Goal: Transaction & Acquisition: Purchase product/service

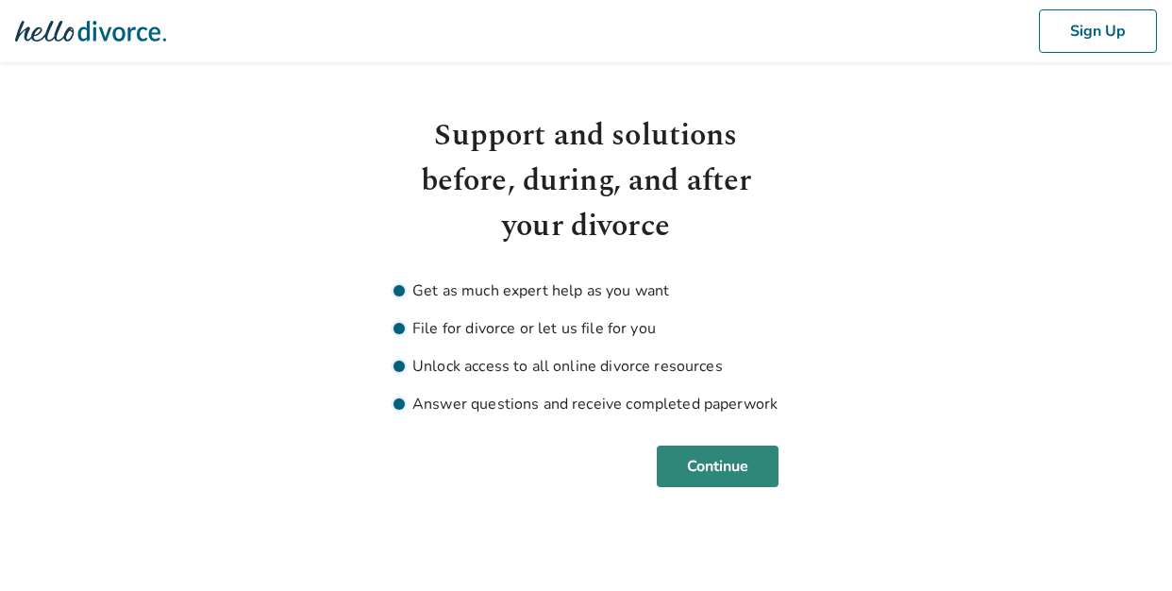
click at [713, 464] on button "Continue" at bounding box center [718, 467] width 122 height 42
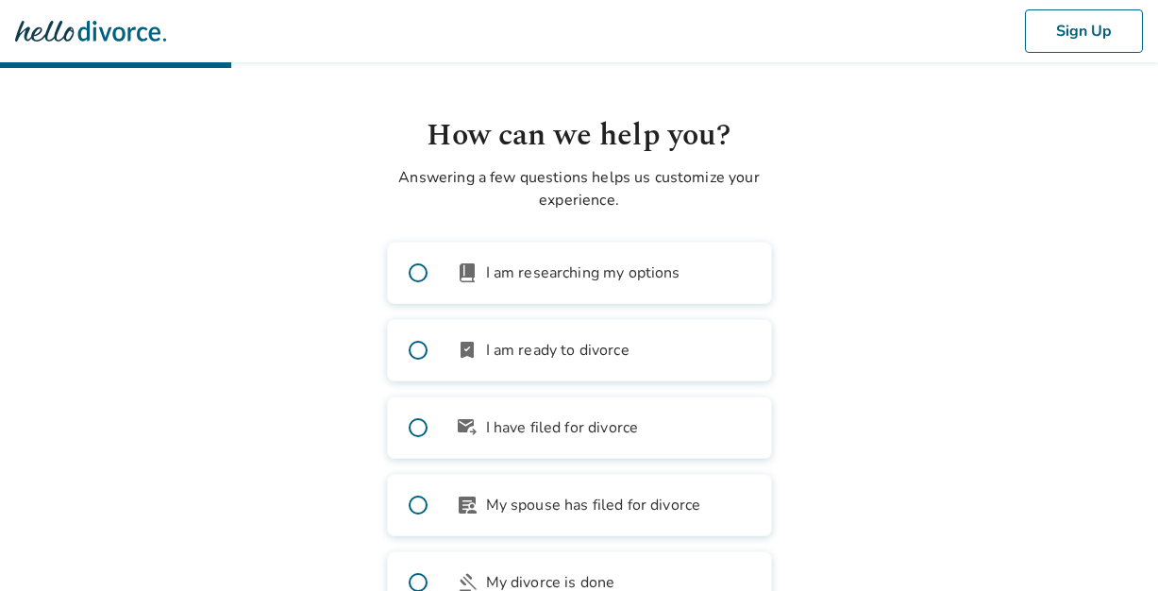
click at [413, 351] on span at bounding box center [418, 350] width 60 height 60
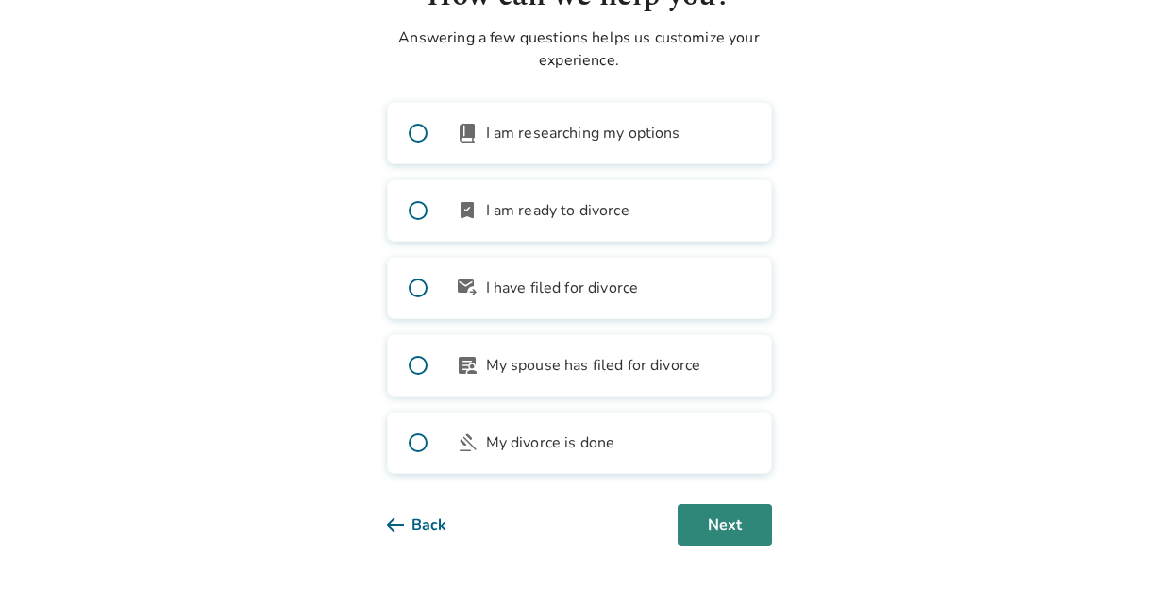
click at [731, 530] on button "Next" at bounding box center [725, 525] width 94 height 42
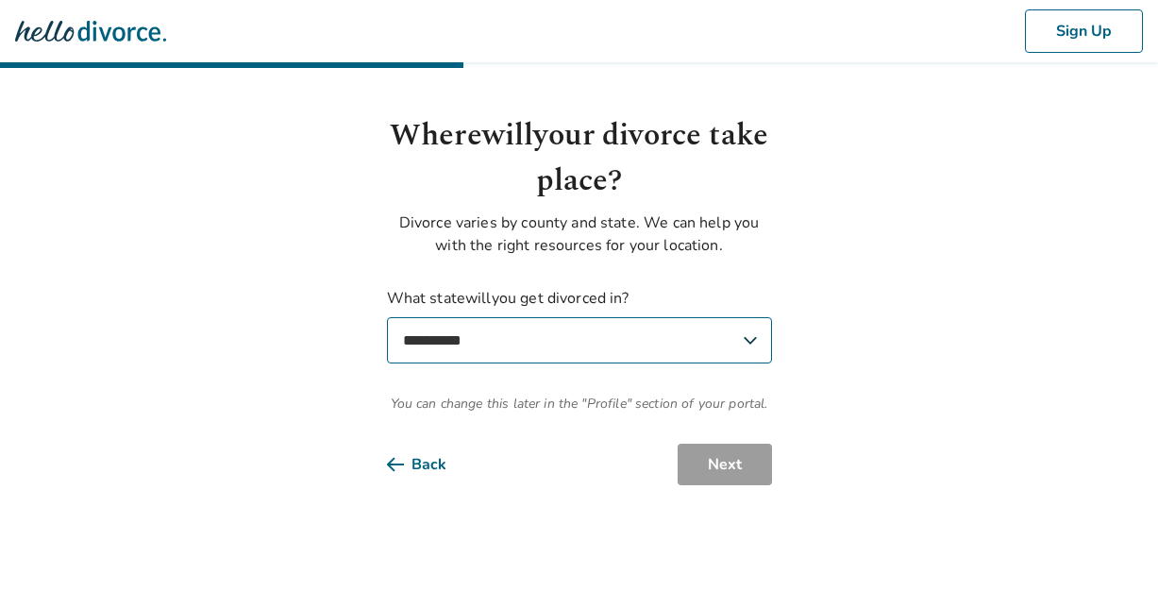
scroll to position [0, 0]
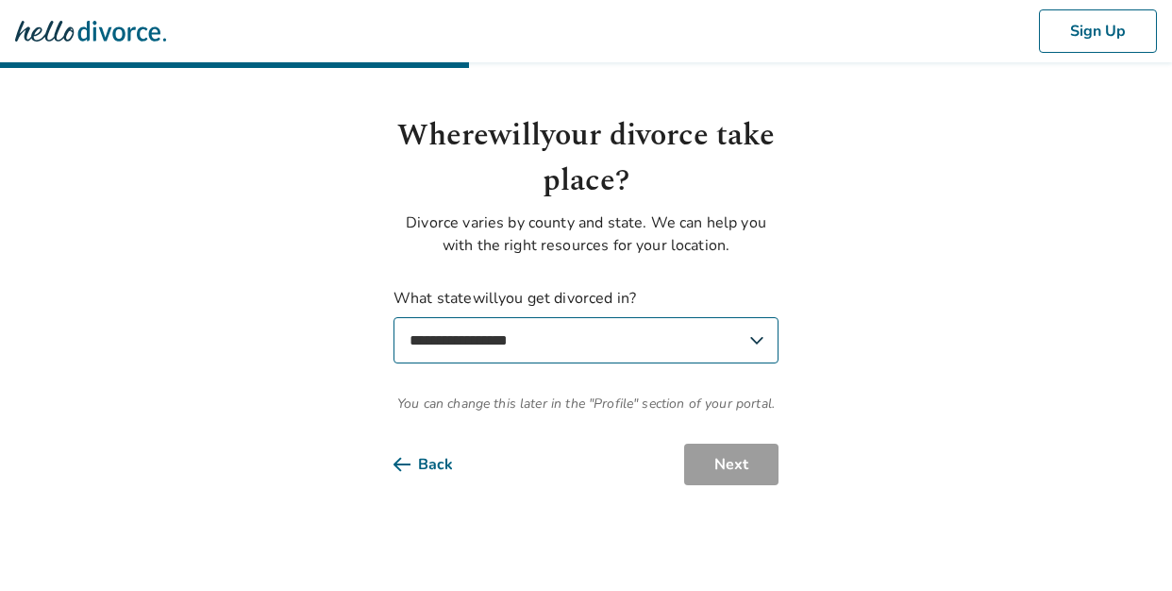
select select "**"
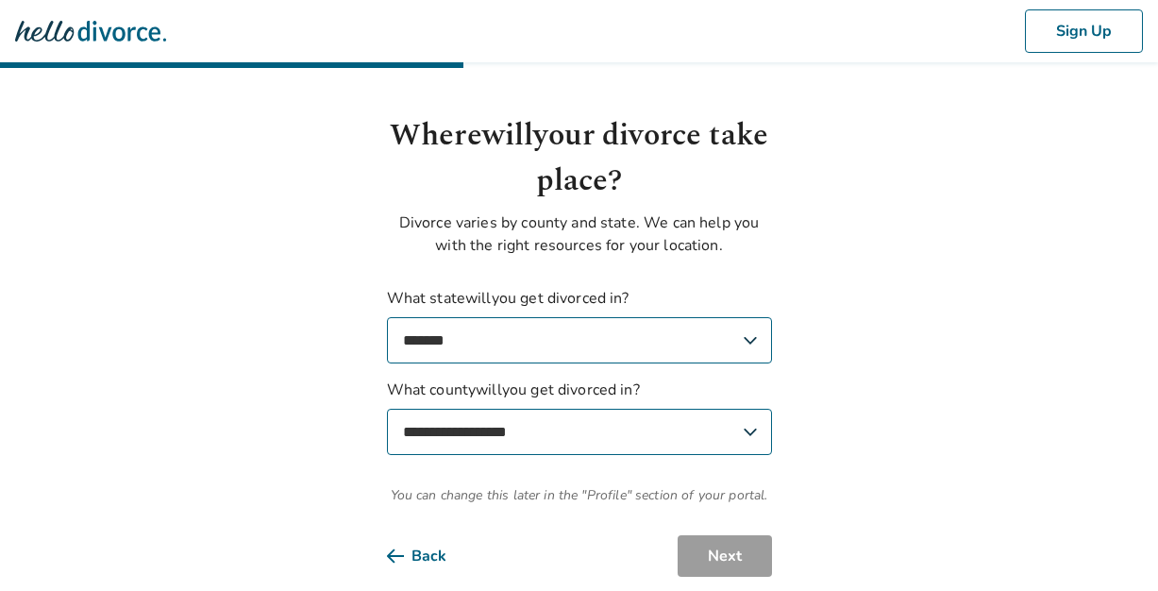
select select "*********"
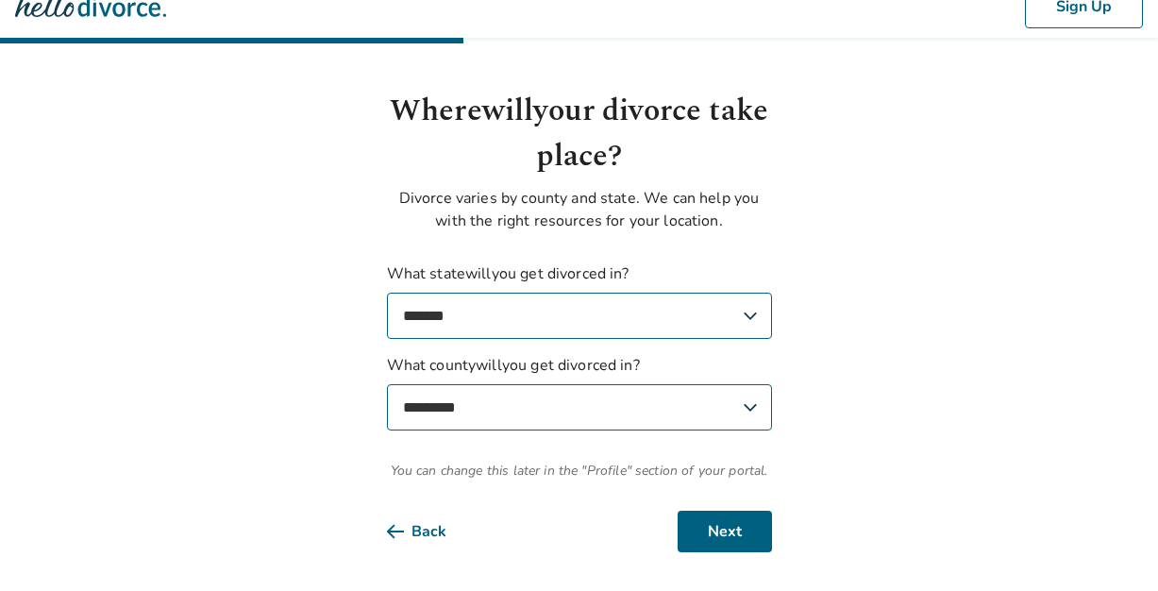
scroll to position [31, 0]
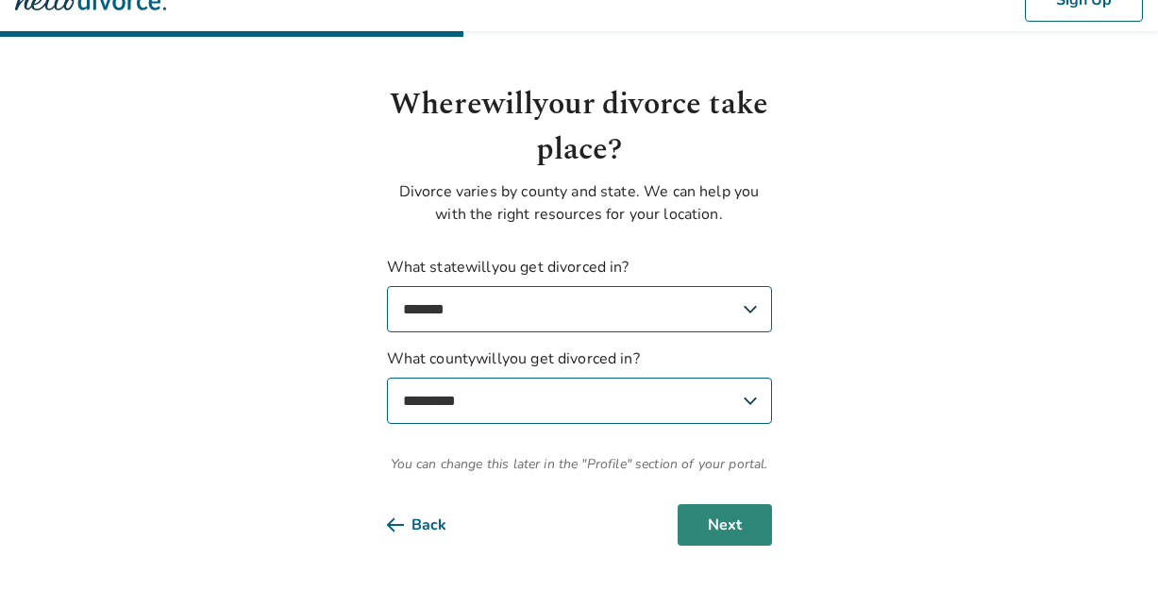
click at [728, 526] on button "Next" at bounding box center [725, 525] width 94 height 42
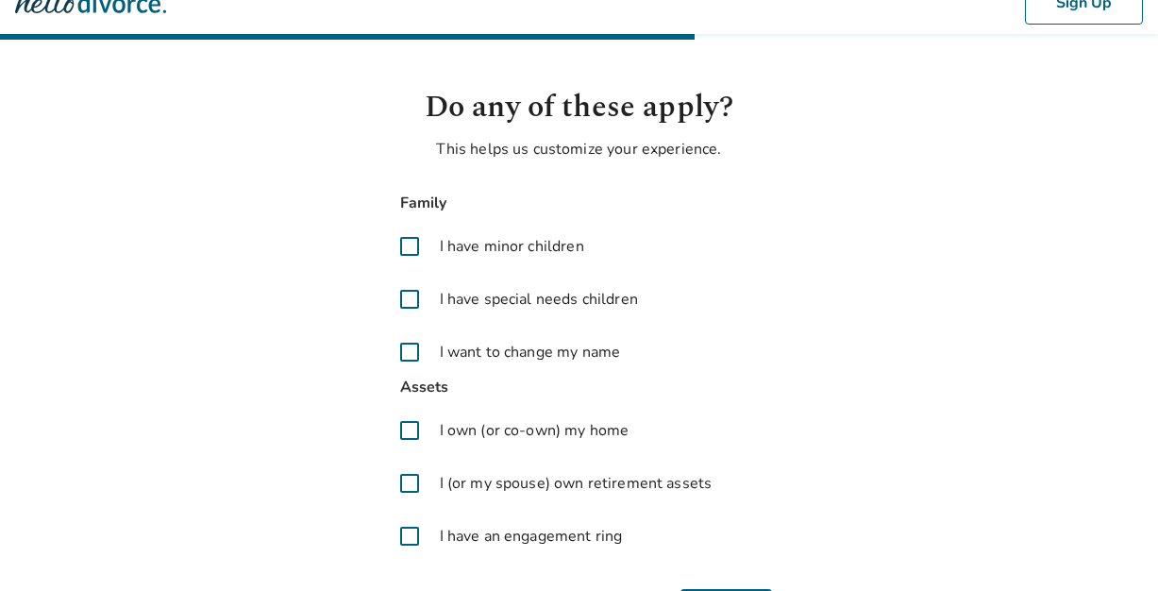
click at [415, 248] on span at bounding box center [409, 246] width 45 height 45
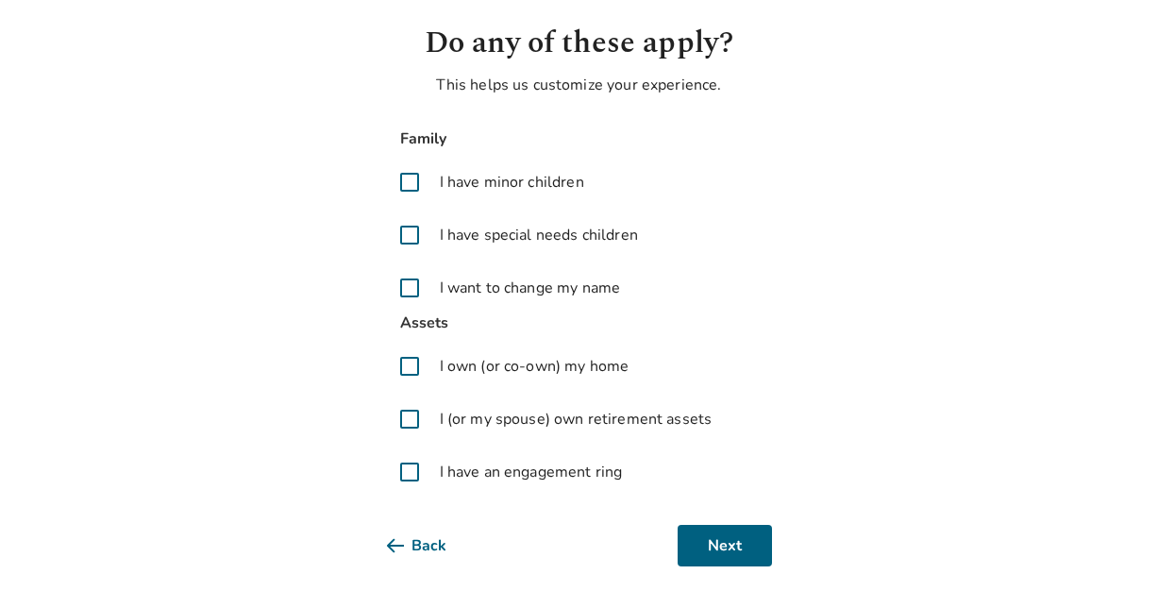
scroll to position [96, 0]
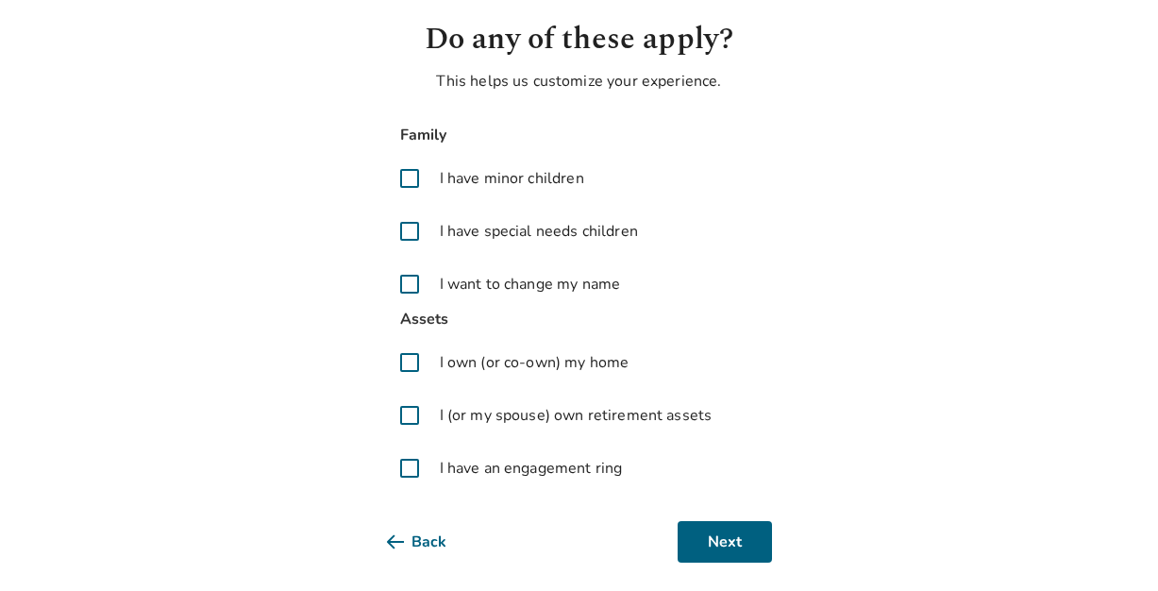
click at [410, 414] on span at bounding box center [409, 415] width 45 height 45
click at [414, 285] on span at bounding box center [409, 283] width 45 height 45
click at [739, 548] on button "Next" at bounding box center [725, 542] width 94 height 42
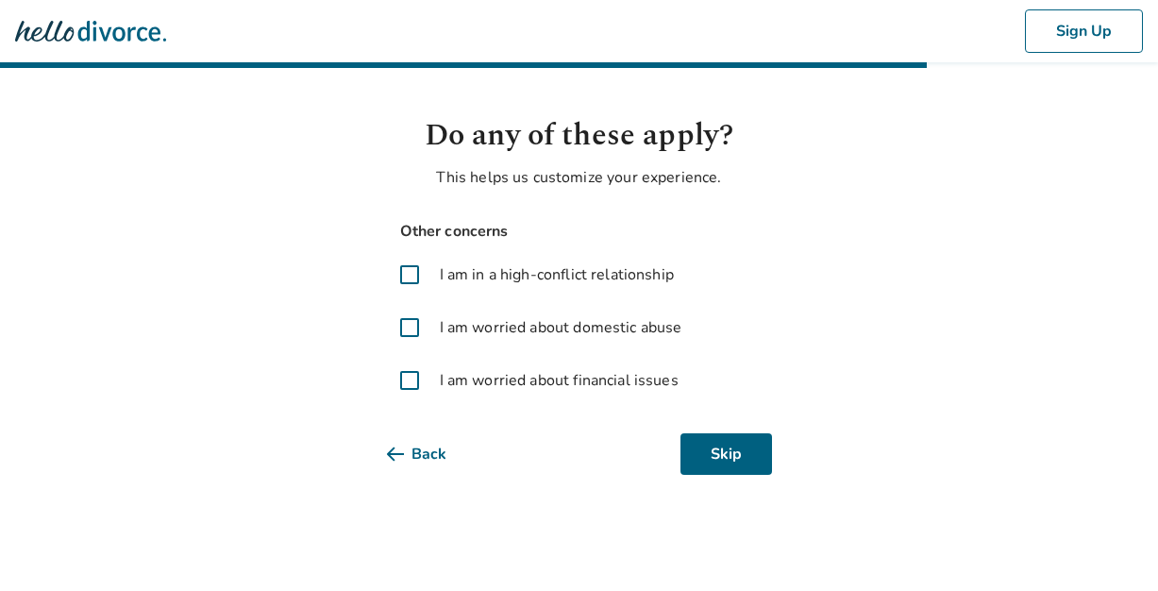
scroll to position [0, 0]
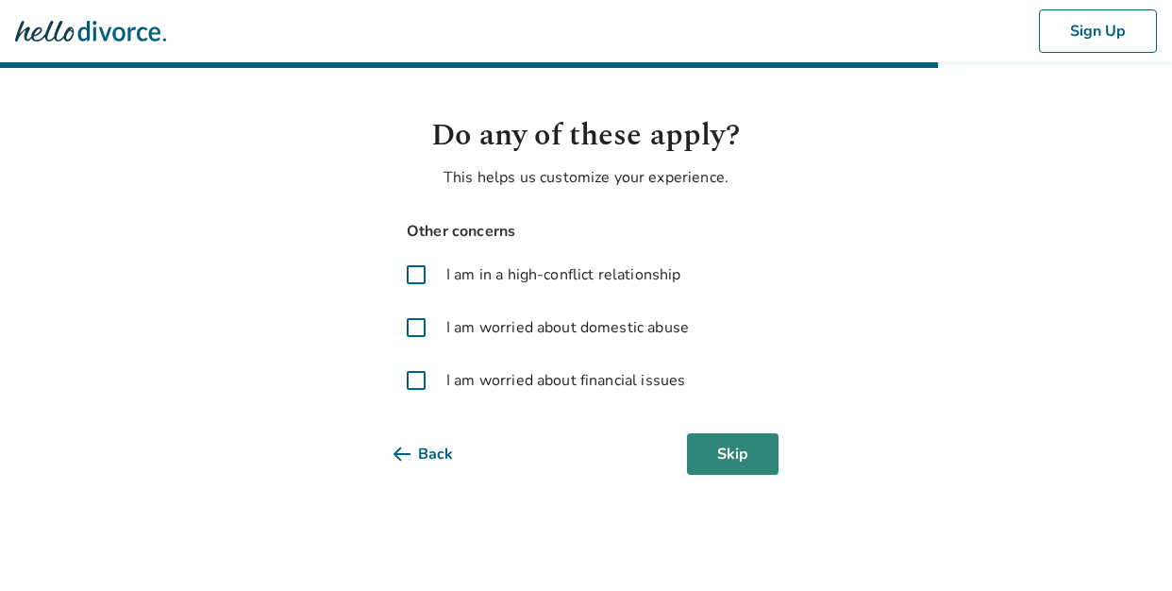
click at [736, 461] on button "Skip" at bounding box center [733, 454] width 92 height 42
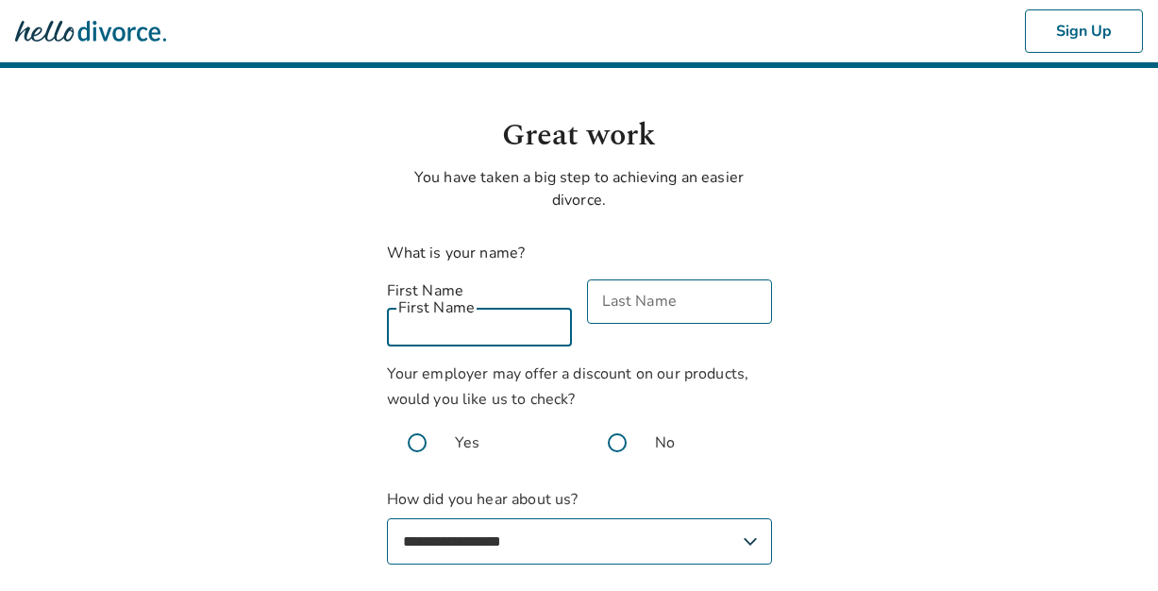
click at [494, 320] on input "First Name" at bounding box center [479, 324] width 185 height 44
type input "****"
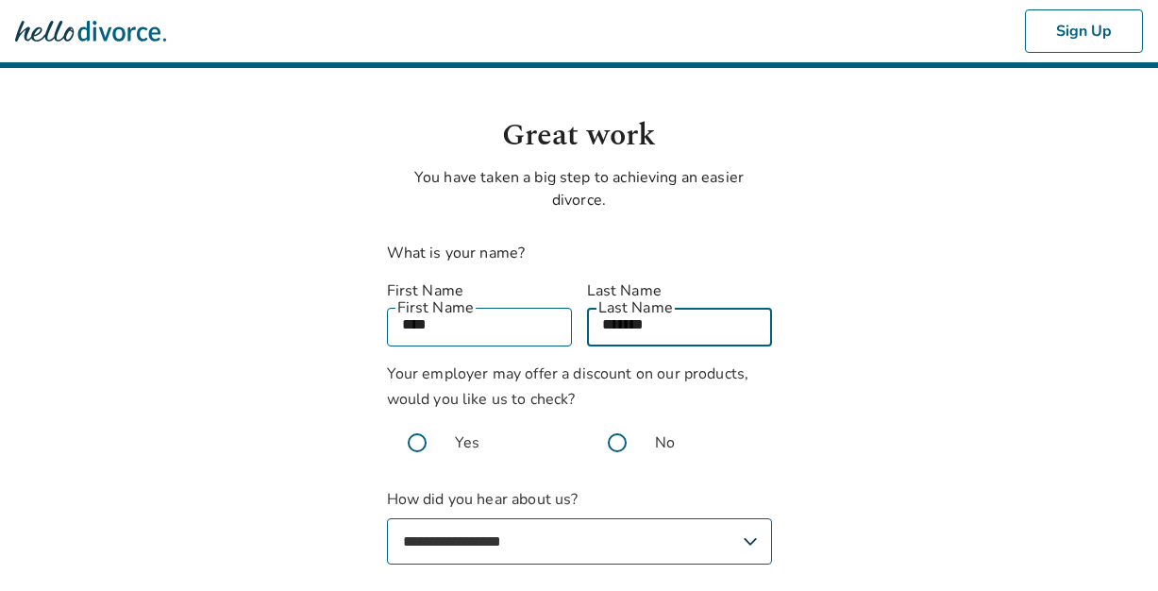
type input "*******"
click at [871, 351] on body "**********" at bounding box center [579, 356] width 1158 height 712
click at [615, 420] on span at bounding box center [617, 443] width 60 height 60
click at [413, 413] on span at bounding box center [417, 443] width 60 height 60
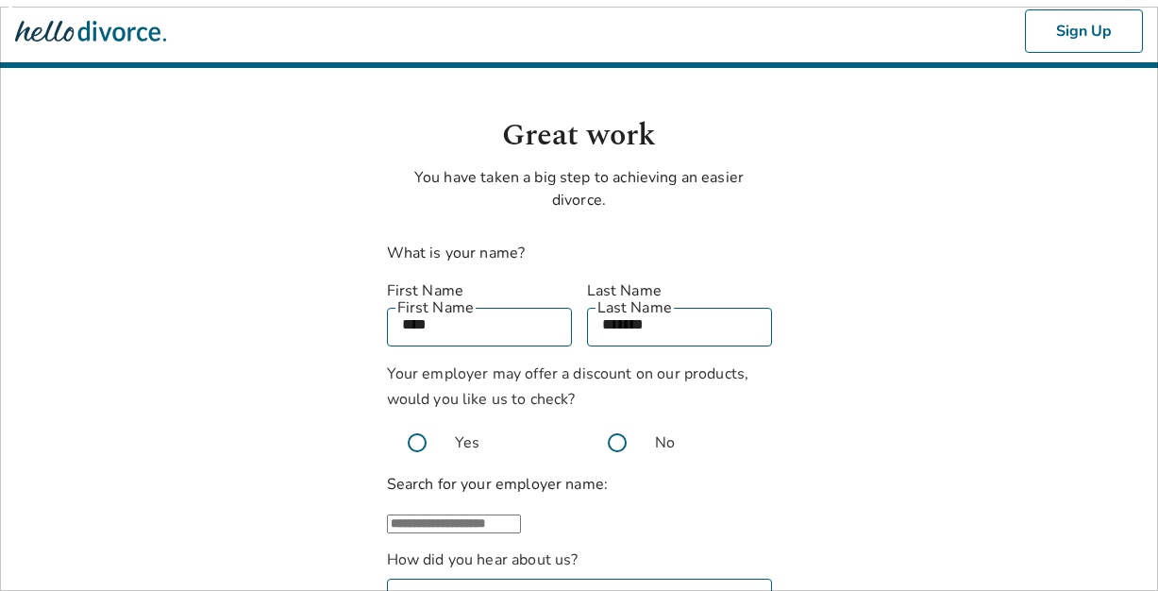
scroll to position [241, 0]
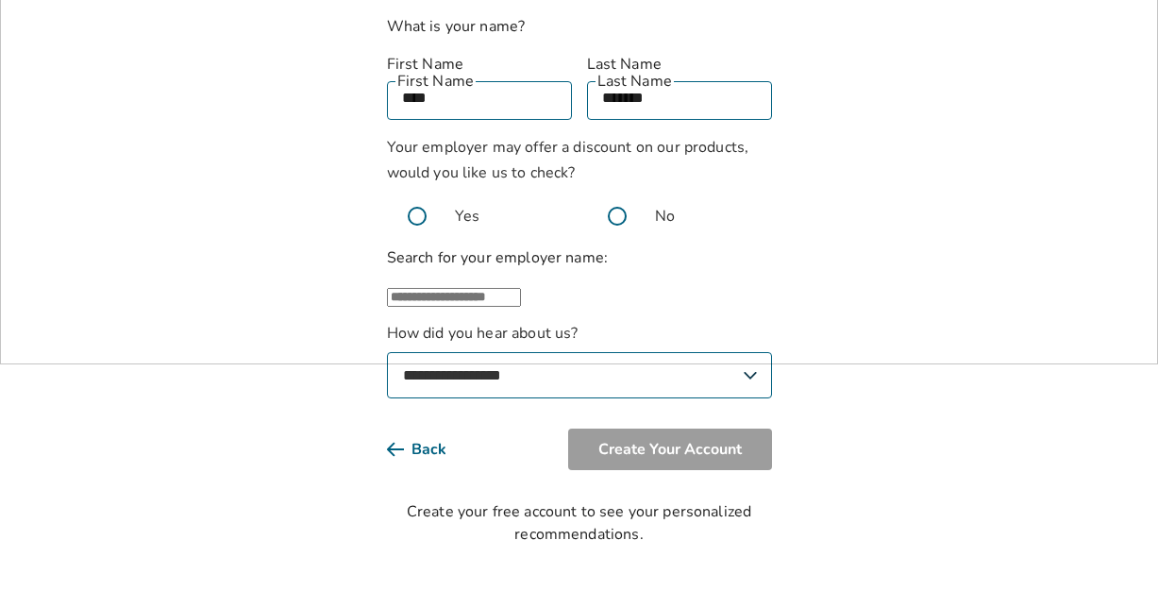
click at [521, 288] on input "text" at bounding box center [454, 297] width 134 height 19
type input "******"
click at [907, 296] on body "**********" at bounding box center [579, 159] width 1158 height 772
select select "*******"
click at [618, 186] on span at bounding box center [617, 216] width 60 height 60
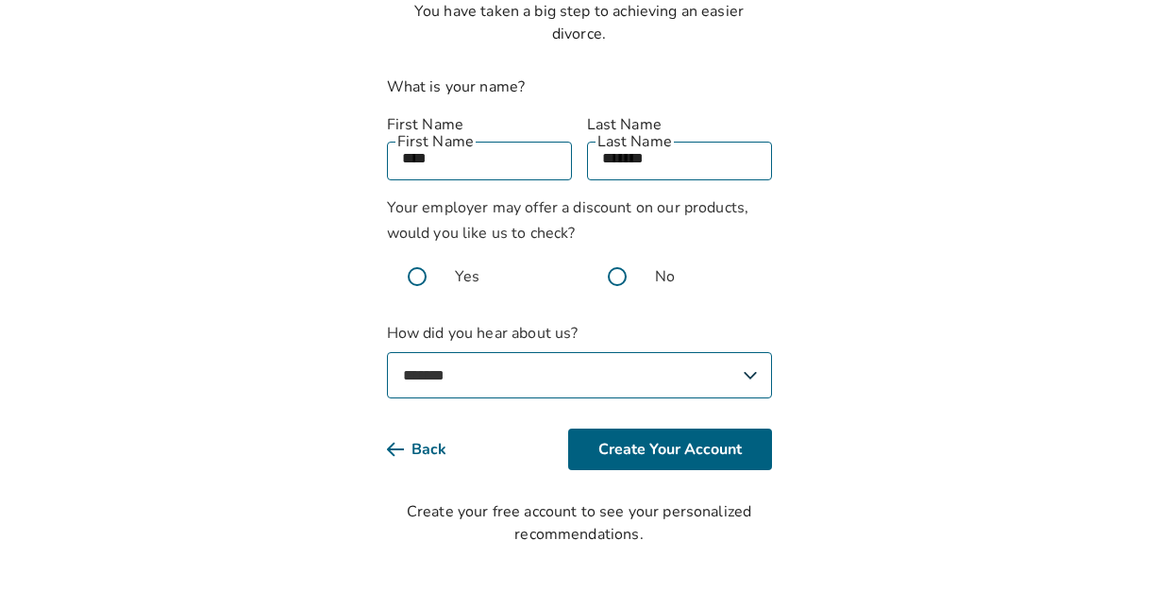
scroll to position [143, 0]
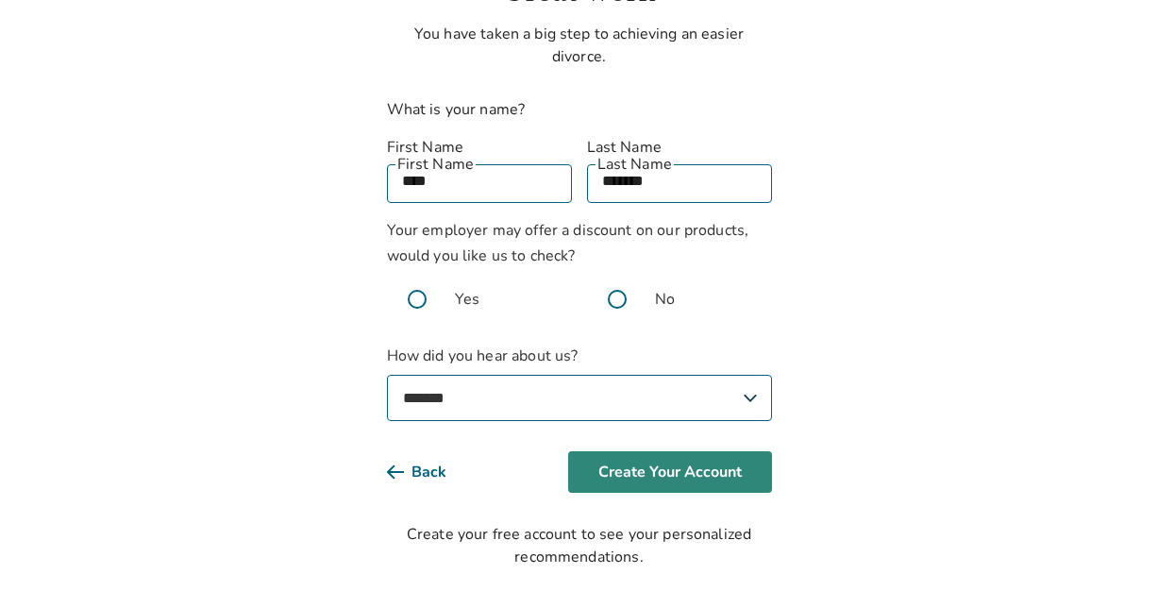
click at [632, 451] on button "Create Your Account" at bounding box center [670, 472] width 204 height 42
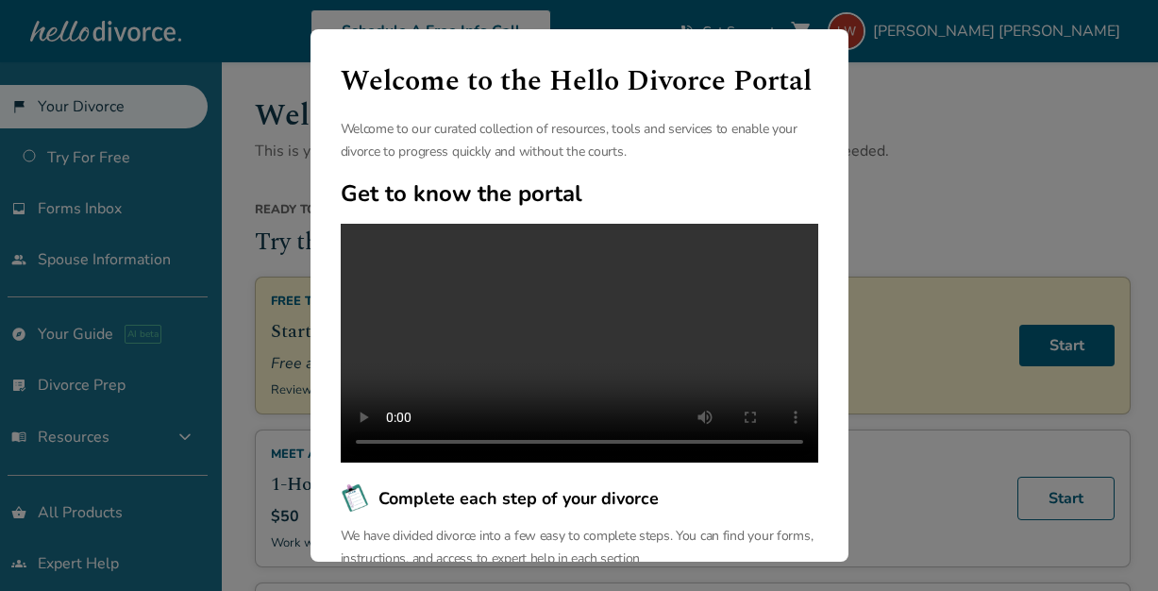
click at [579, 401] on video at bounding box center [580, 343] width 478 height 239
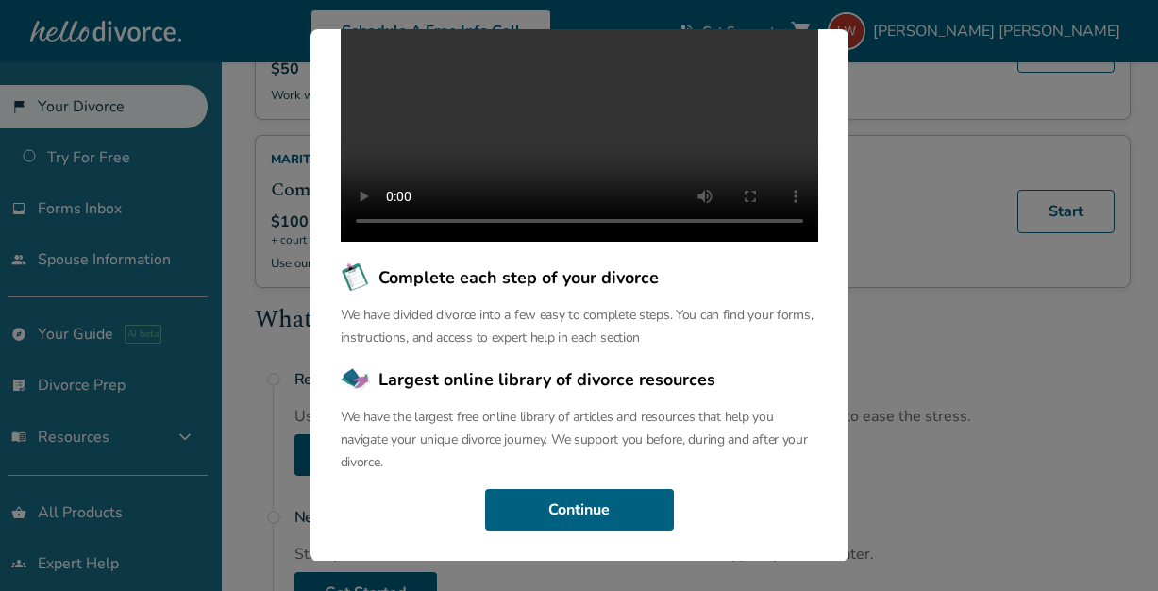
scroll to position [700, 0]
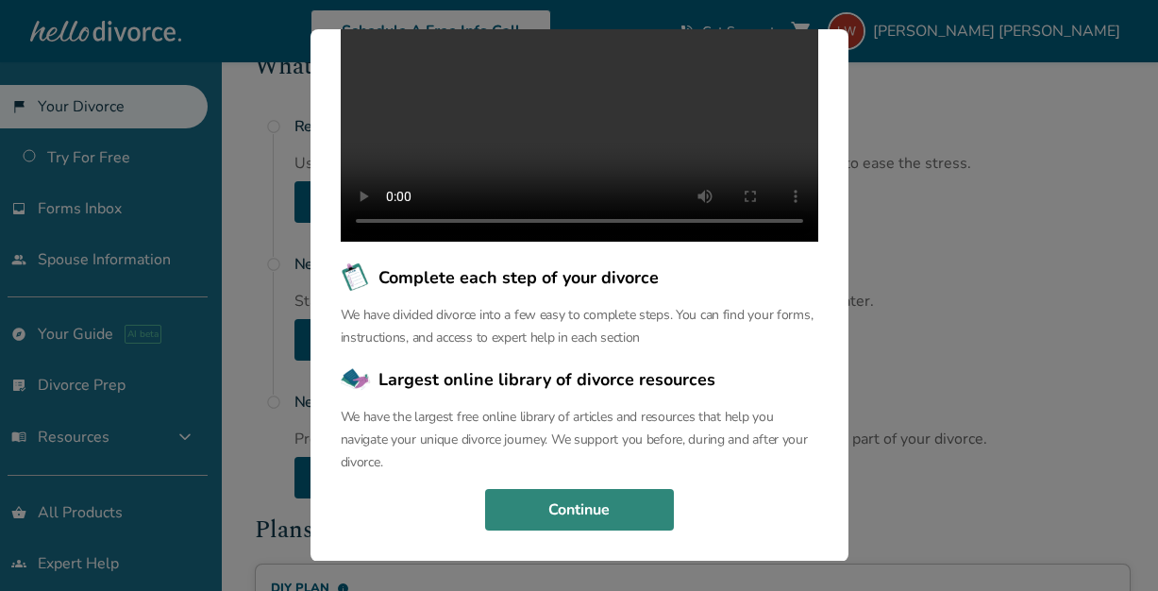
click at [636, 511] on button "Continue" at bounding box center [579, 510] width 189 height 42
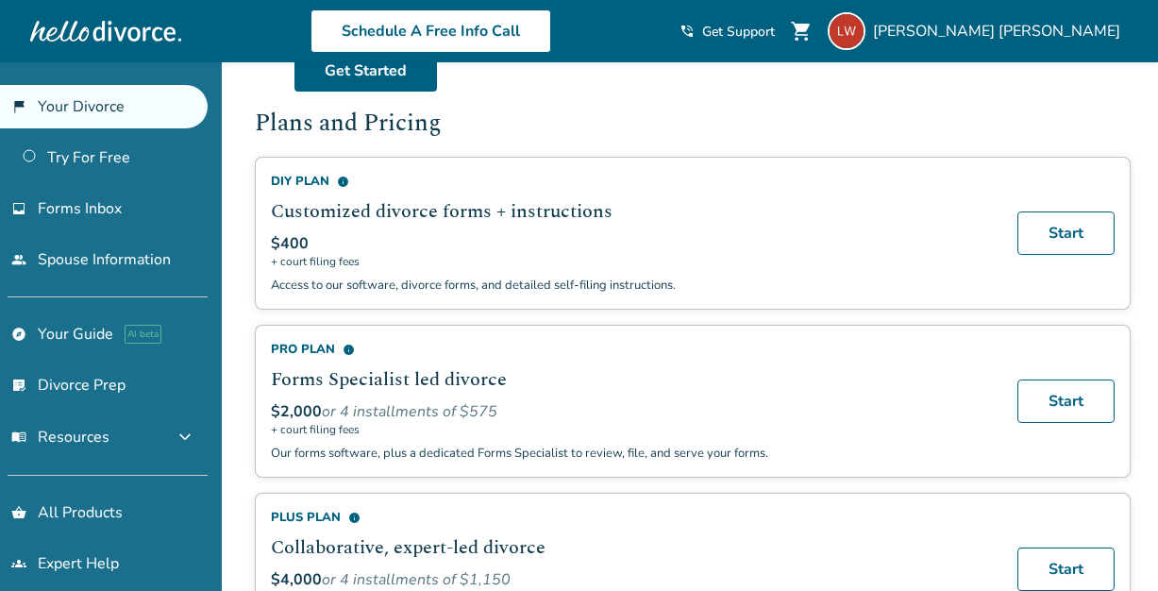
scroll to position [1111, 0]
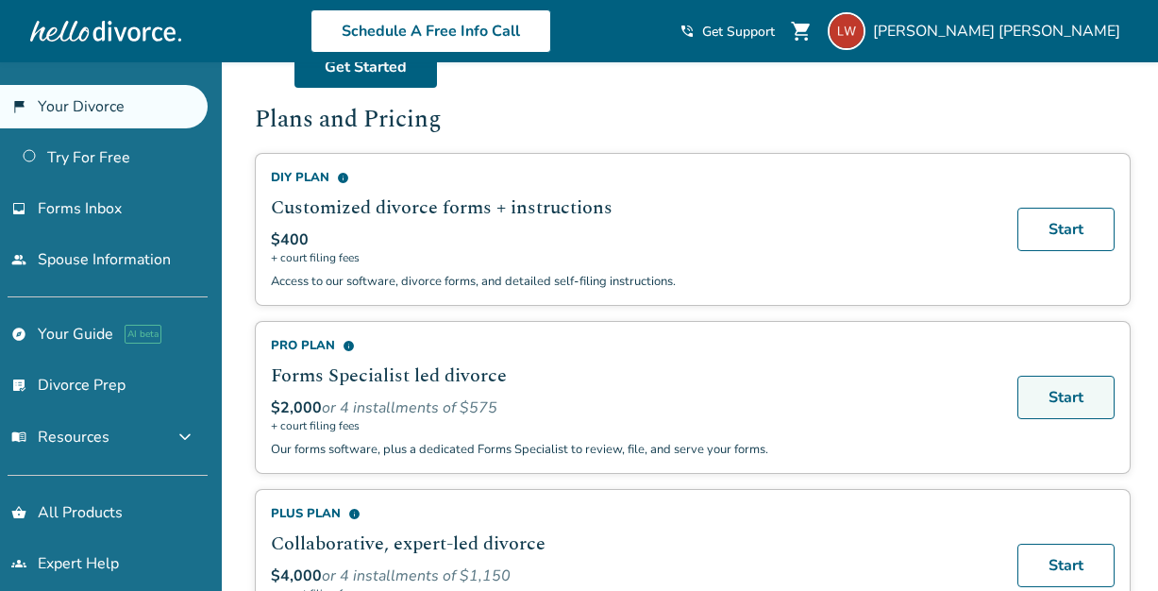
click at [1081, 399] on link "Start" at bounding box center [1066, 397] width 97 height 43
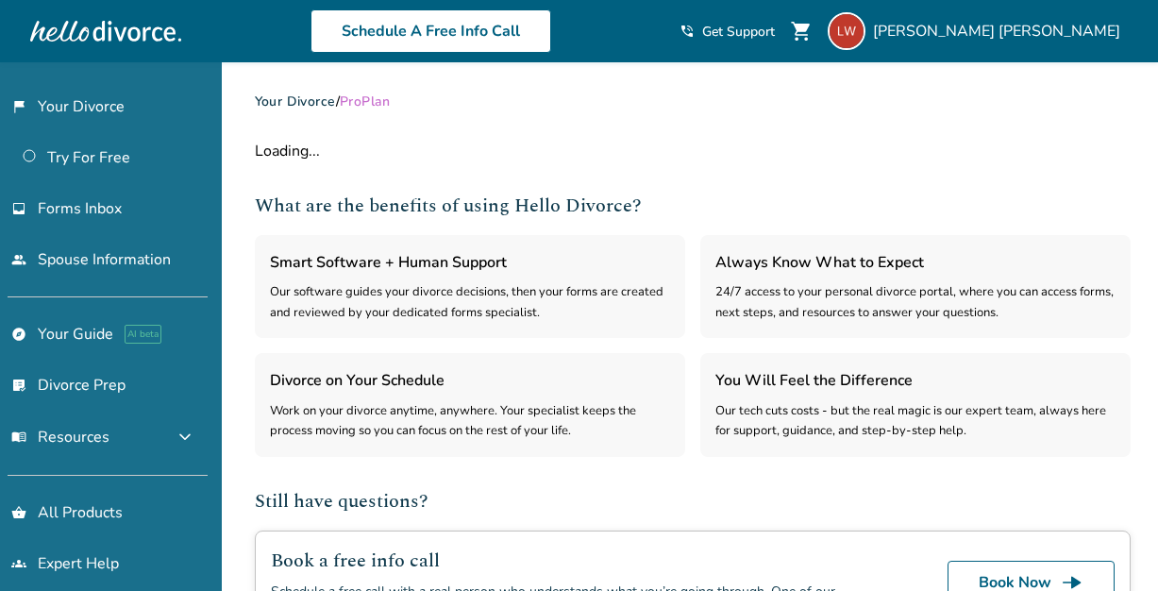
select select "***"
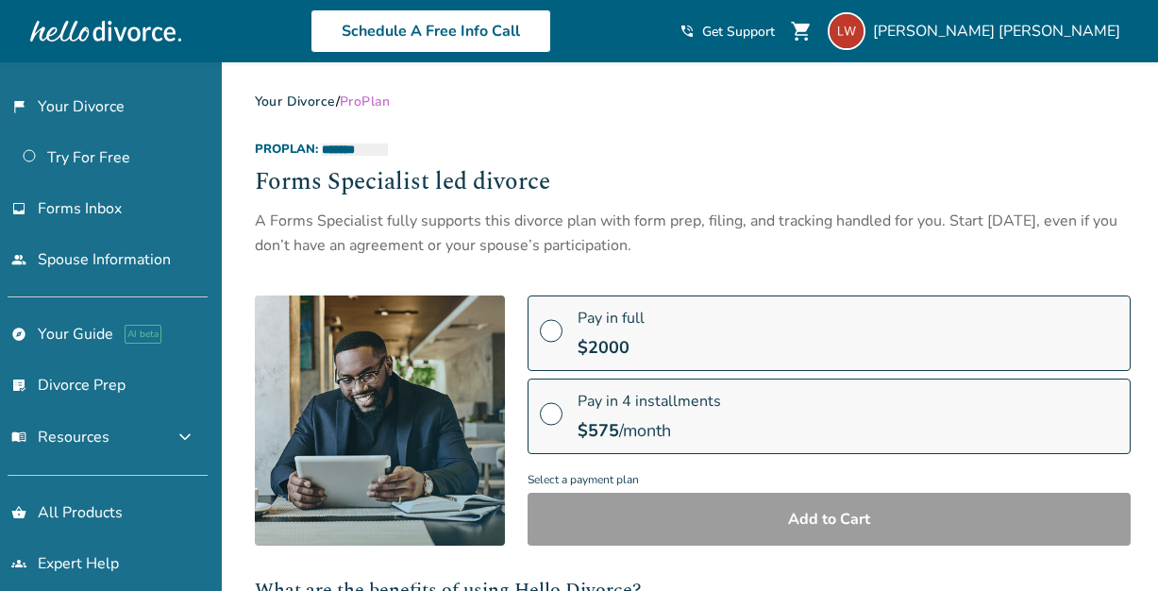
click at [734, 168] on h2 "Forms Specialist led divorce" at bounding box center [693, 183] width 876 height 36
click at [547, 329] on span at bounding box center [551, 338] width 23 height 21
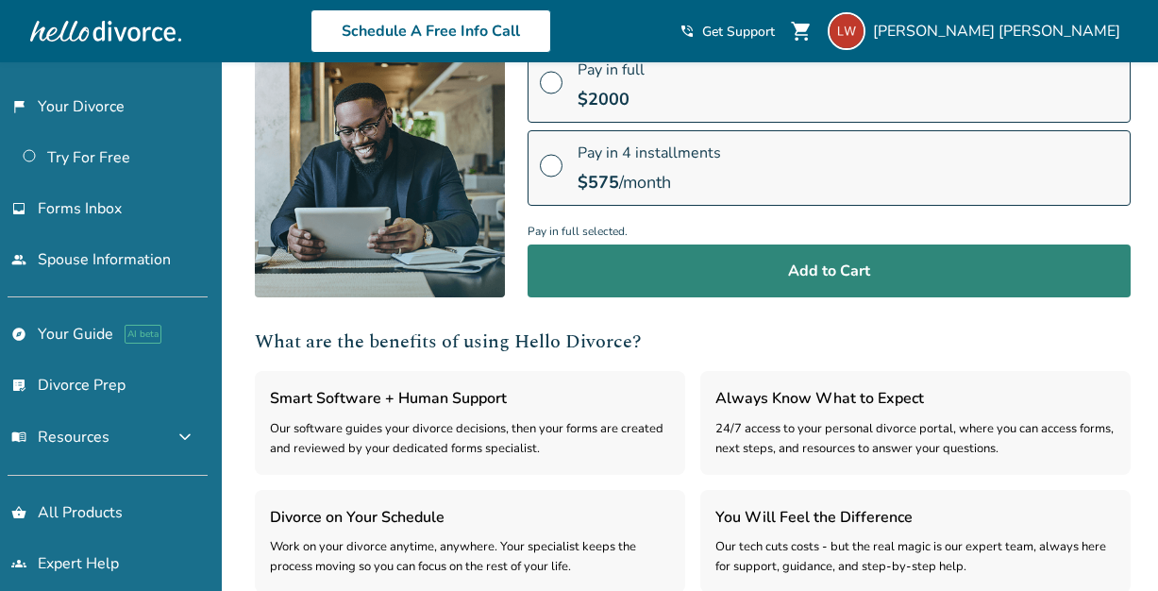
scroll to position [223, 0]
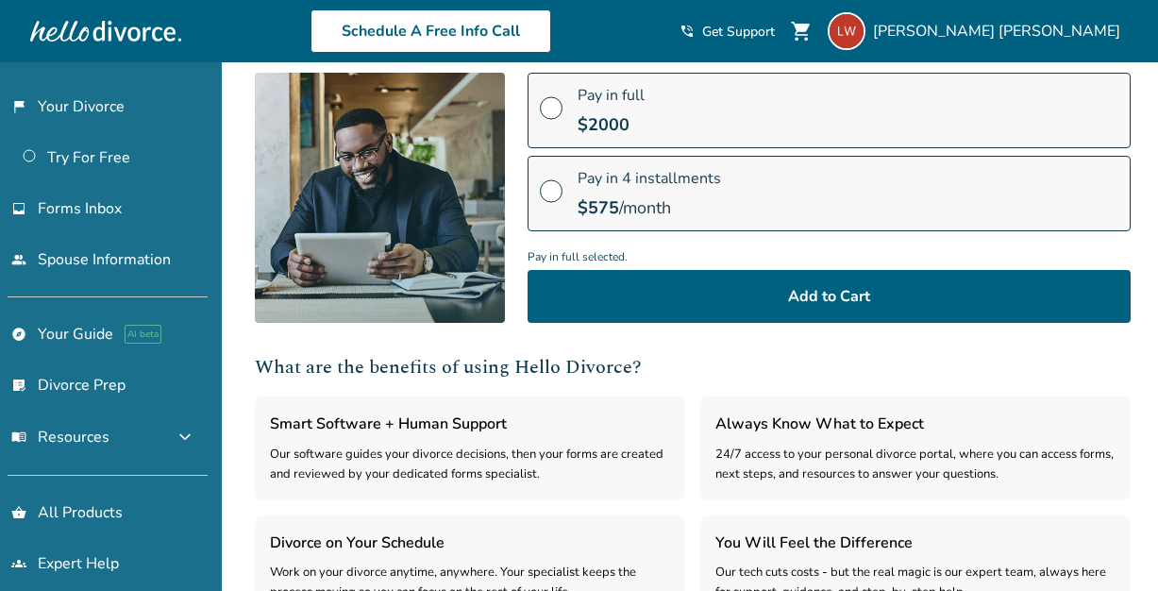
click at [542, 193] on span at bounding box center [551, 198] width 23 height 21
click at [557, 105] on span at bounding box center [551, 115] width 23 height 21
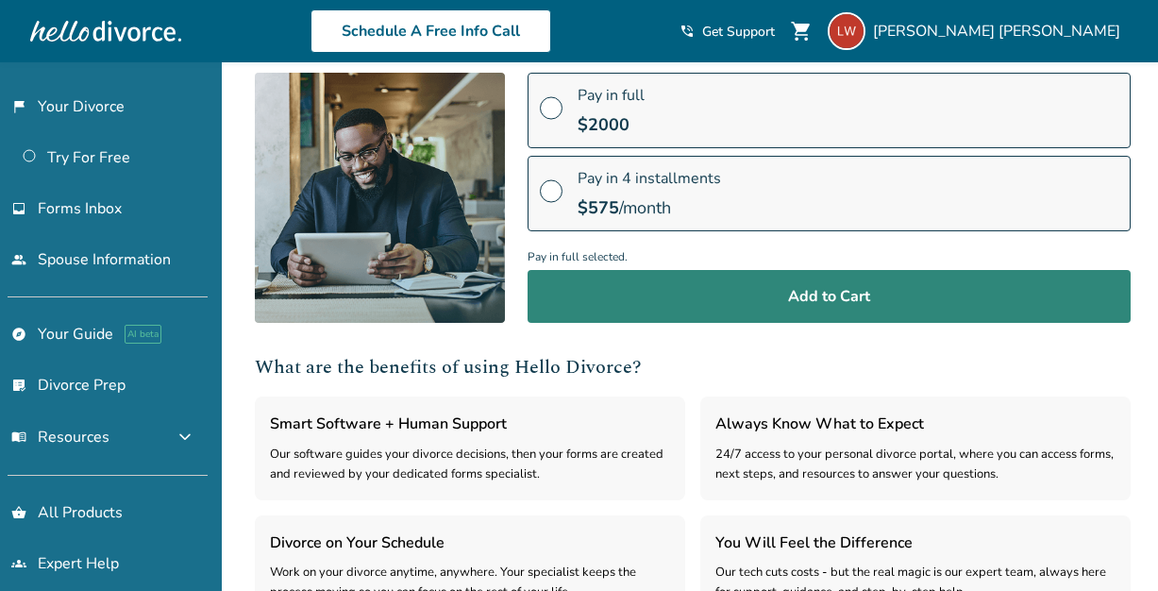
click at [798, 301] on button "Add to Cart" at bounding box center [829, 296] width 603 height 53
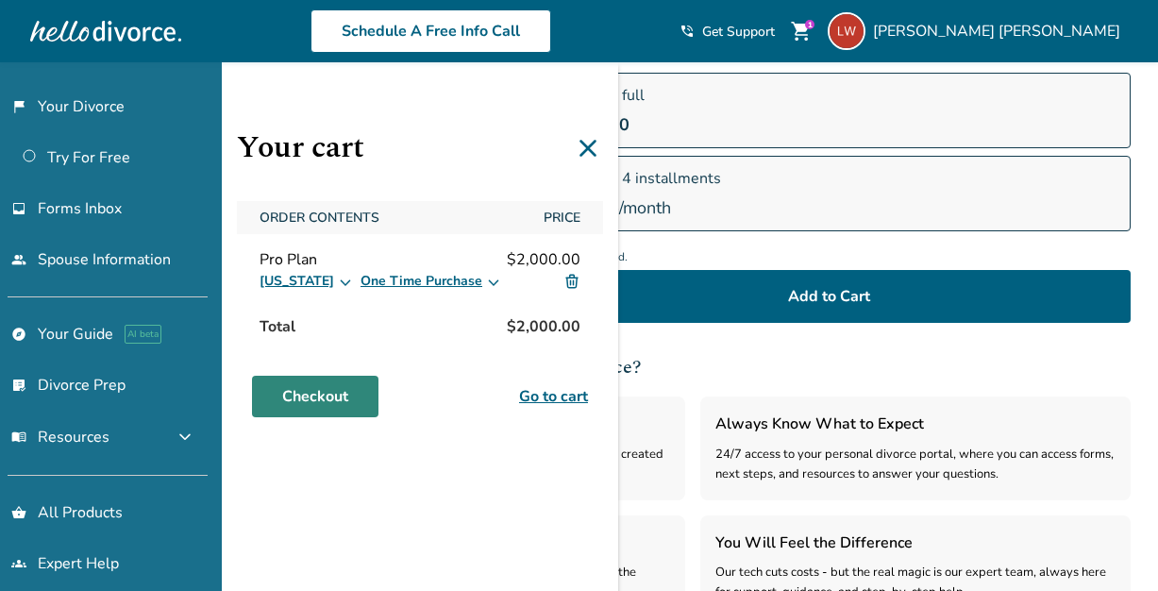
click at [346, 396] on link "Checkout" at bounding box center [315, 397] width 127 height 42
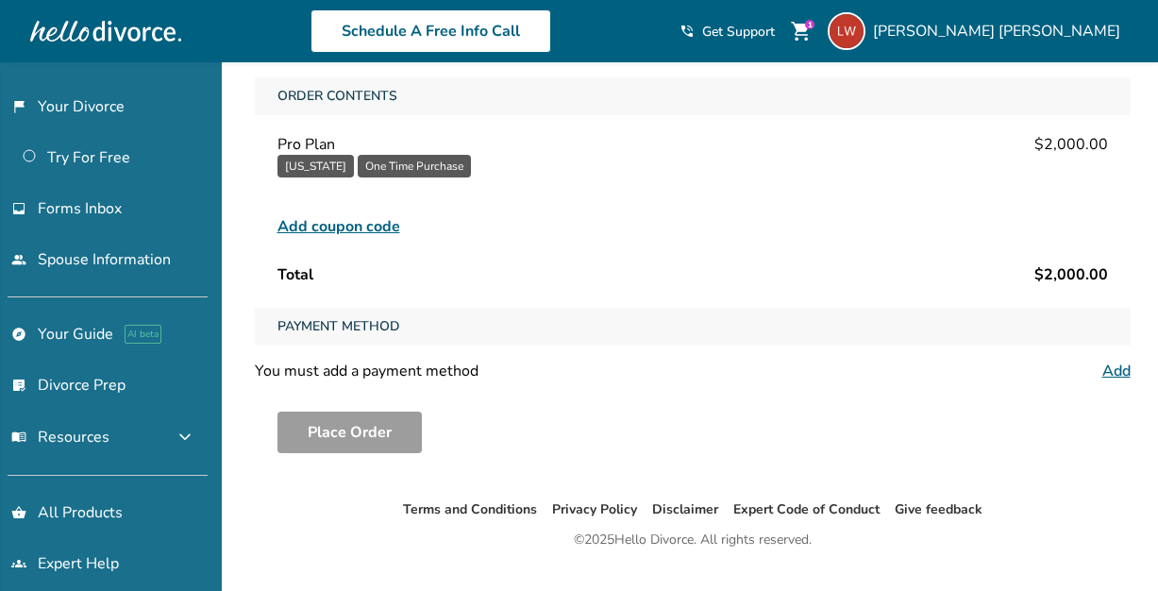
scroll to position [149, 0]
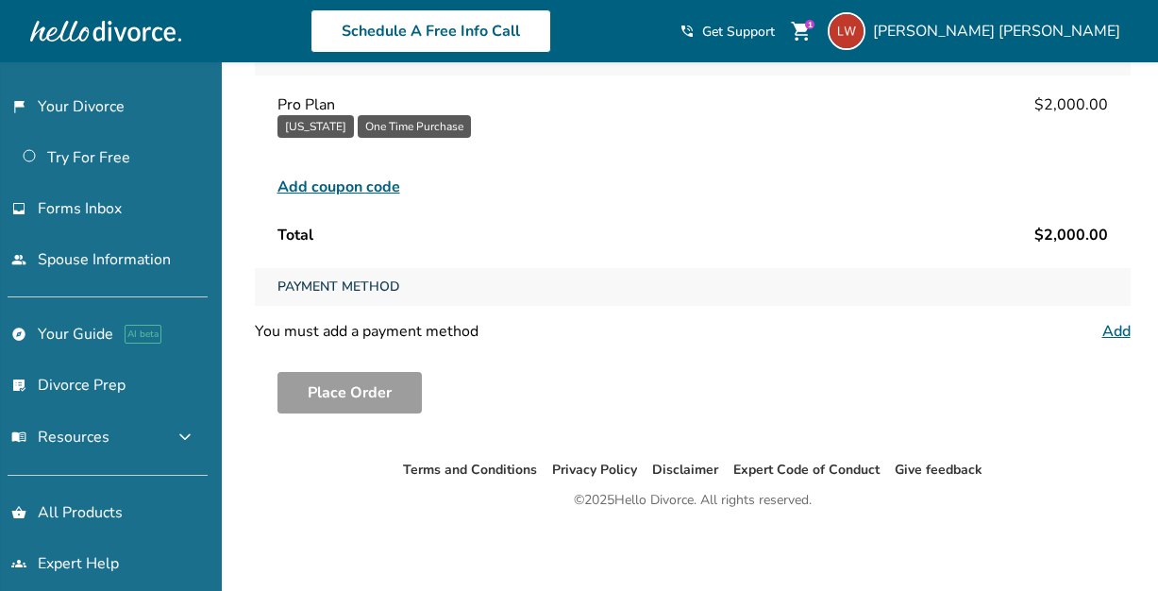
click at [1115, 333] on link "Add" at bounding box center [1117, 331] width 28 height 21
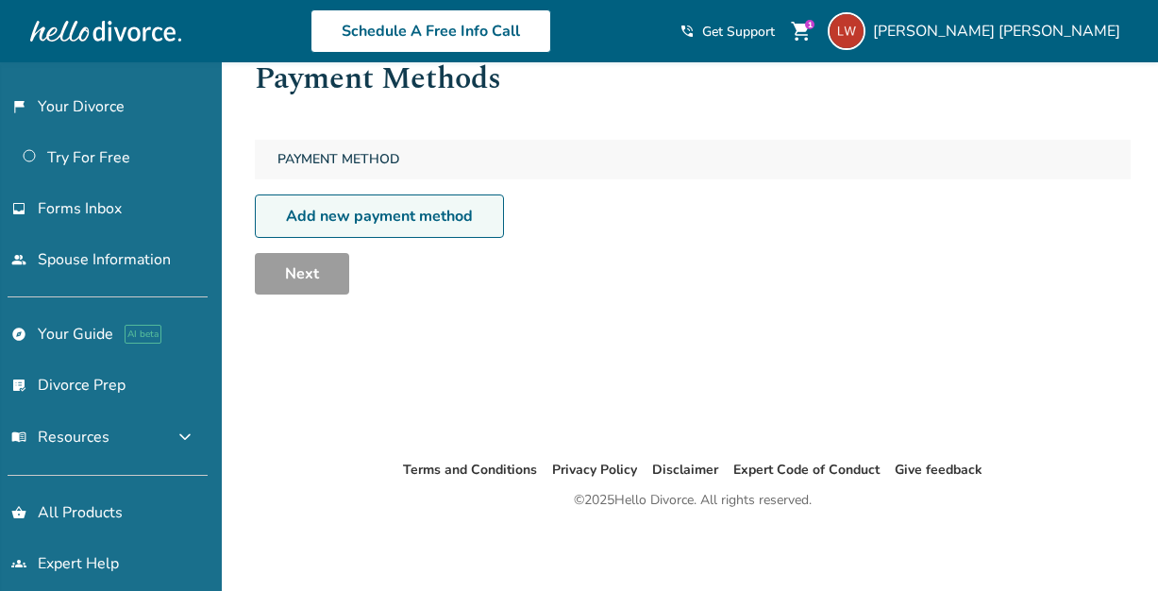
click at [395, 221] on link "Add new payment method" at bounding box center [379, 215] width 249 height 43
select select "**"
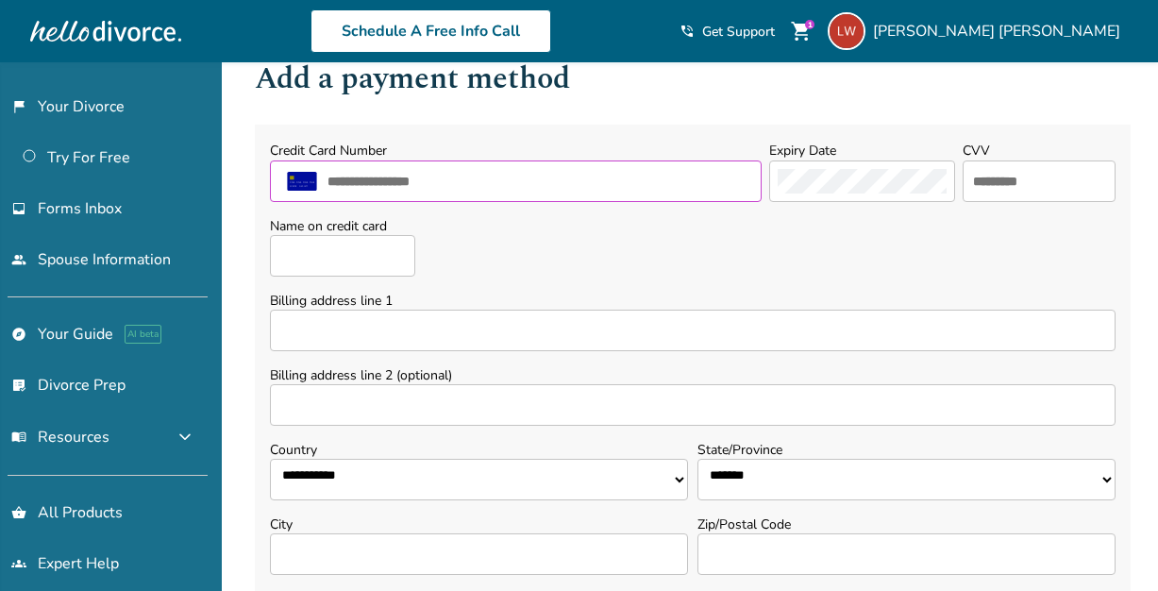
click at [366, 181] on input "text" at bounding box center [540, 181] width 428 height 25
click at [815, 29] on div "1" at bounding box center [809, 24] width 9 height 9
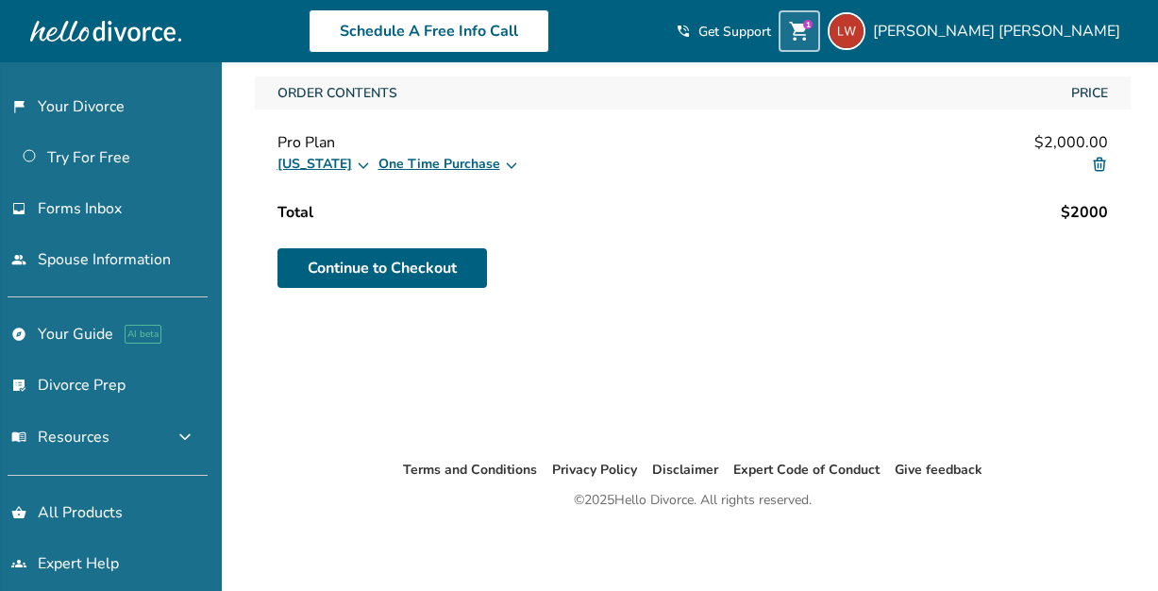
click at [1103, 162] on img at bounding box center [1099, 164] width 17 height 17
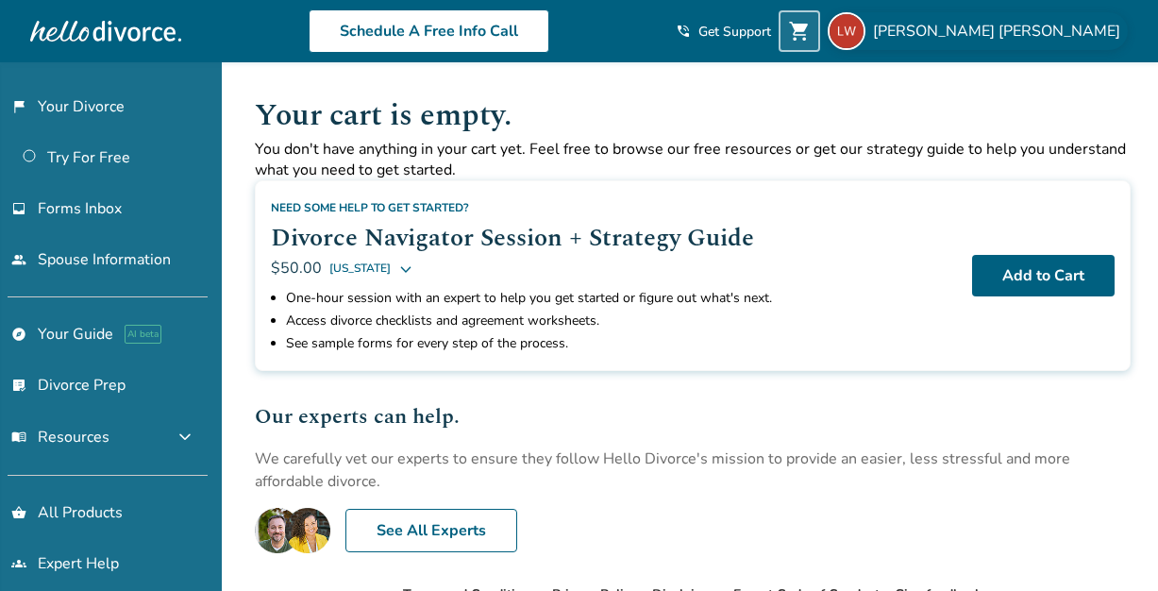
click at [1054, 36] on span "Lisa Wilhelm" at bounding box center [1000, 31] width 255 height 21
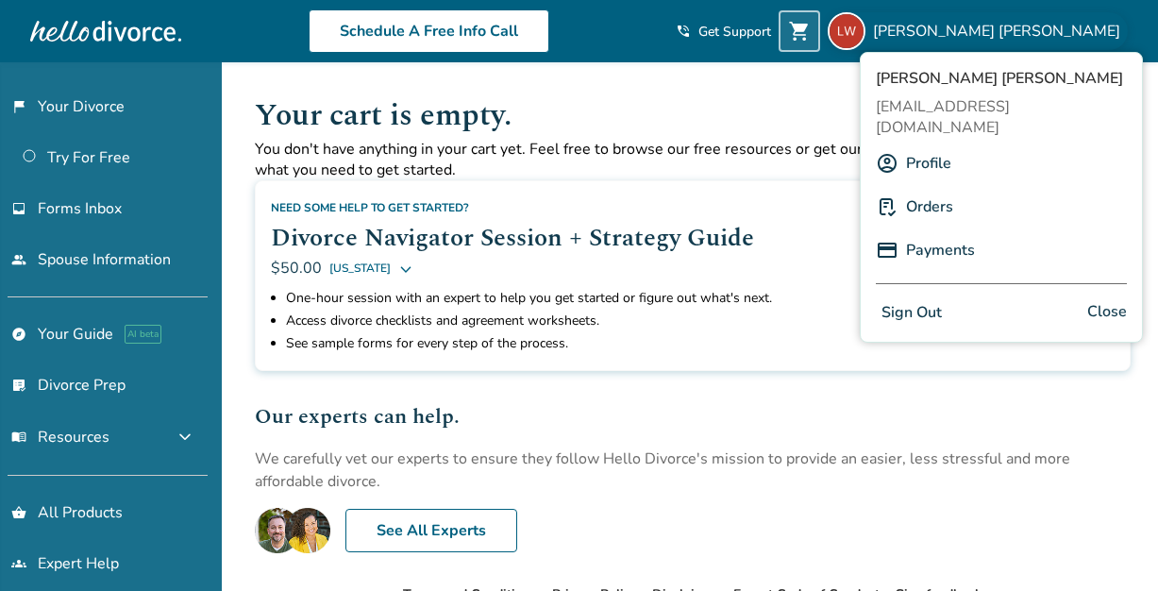
click at [934, 299] on button "Sign Out" at bounding box center [912, 312] width 72 height 27
